Goal: Information Seeking & Learning: Learn about a topic

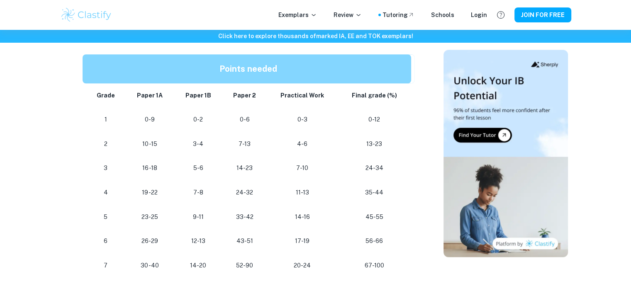
scroll to position [736, 0]
click at [108, 218] on p "5" at bounding box center [106, 216] width 27 height 11
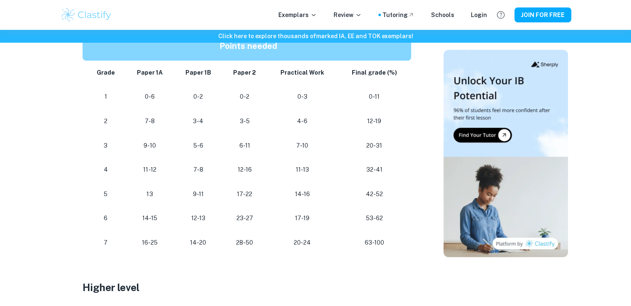
scroll to position [482, 0]
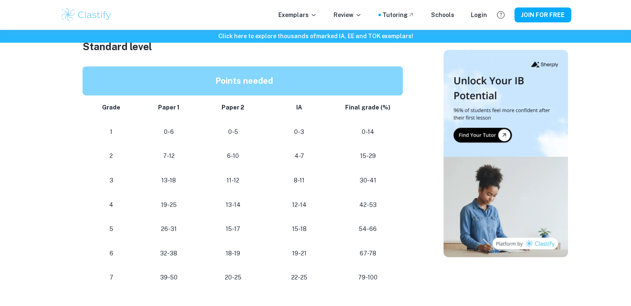
scroll to position [453, 0]
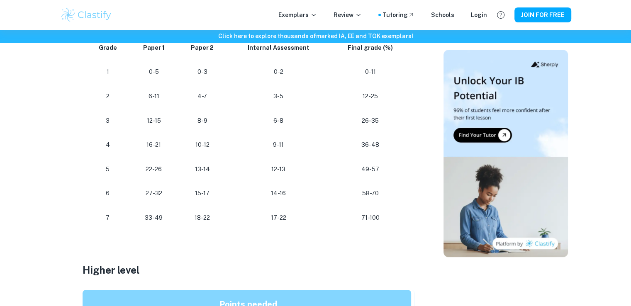
scroll to position [493, 0]
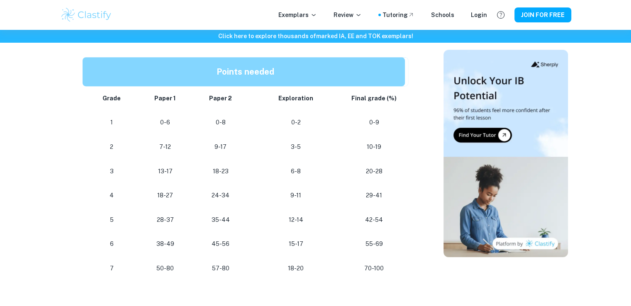
scroll to position [441, 0]
